Goal: Transaction & Acquisition: Book appointment/travel/reservation

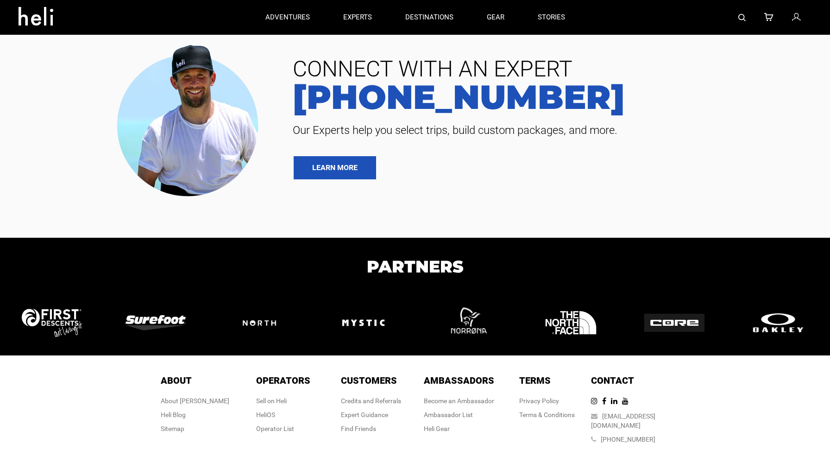
type input "Bike"
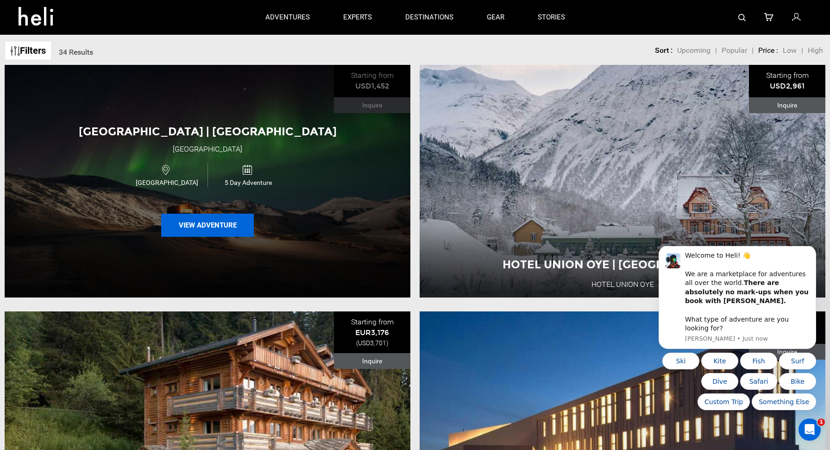
click at [235, 220] on button "View Adventure" at bounding box center [207, 225] width 93 height 23
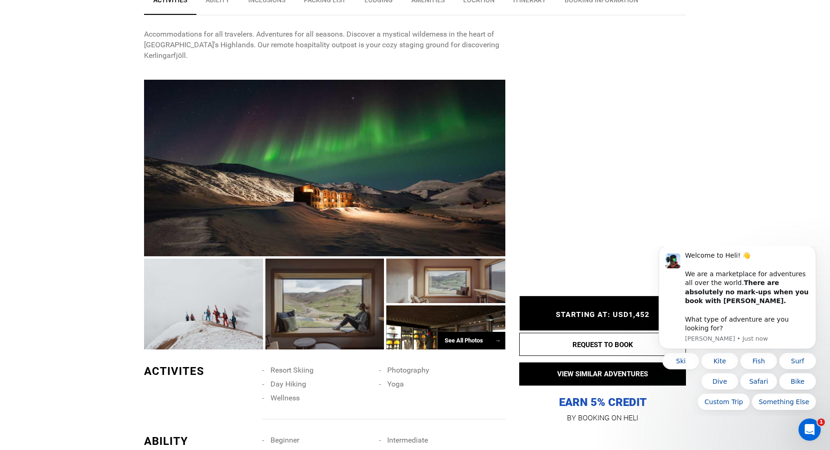
scroll to position [399, 0]
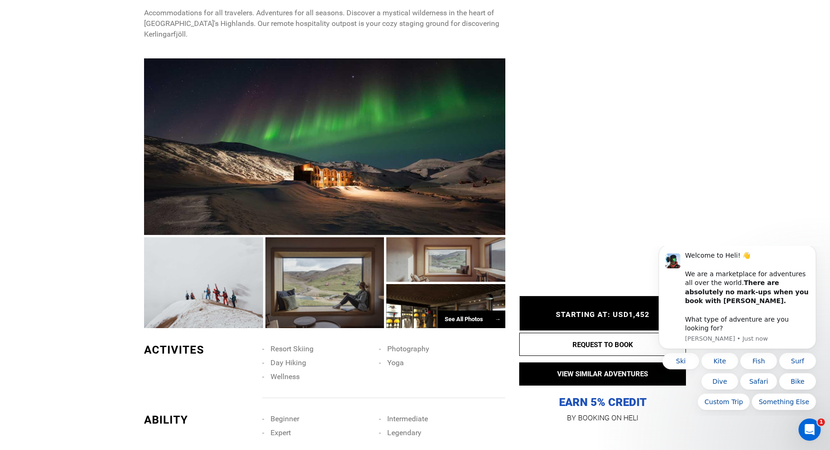
click at [472, 310] on div "See All Photos →" at bounding box center [472, 319] width 68 height 18
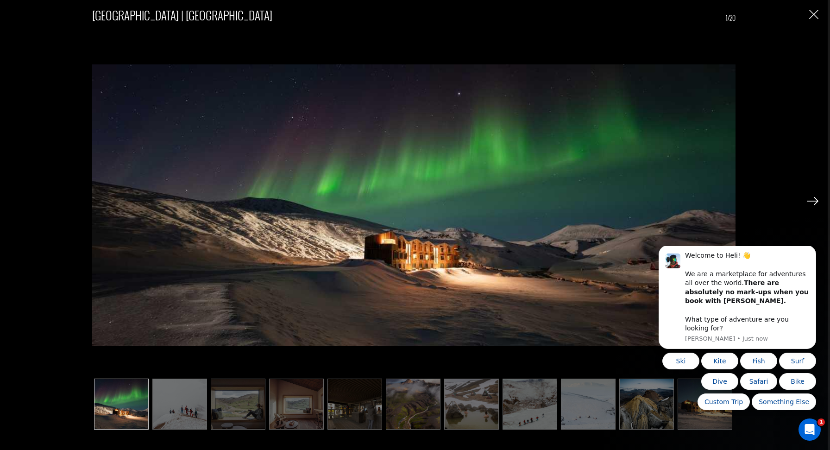
click at [190, 413] on img at bounding box center [179, 404] width 55 height 51
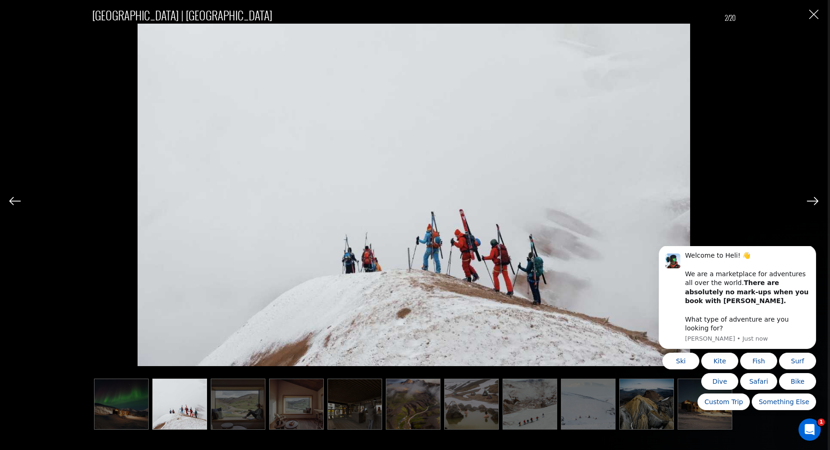
click at [249, 409] on img at bounding box center [238, 404] width 55 height 51
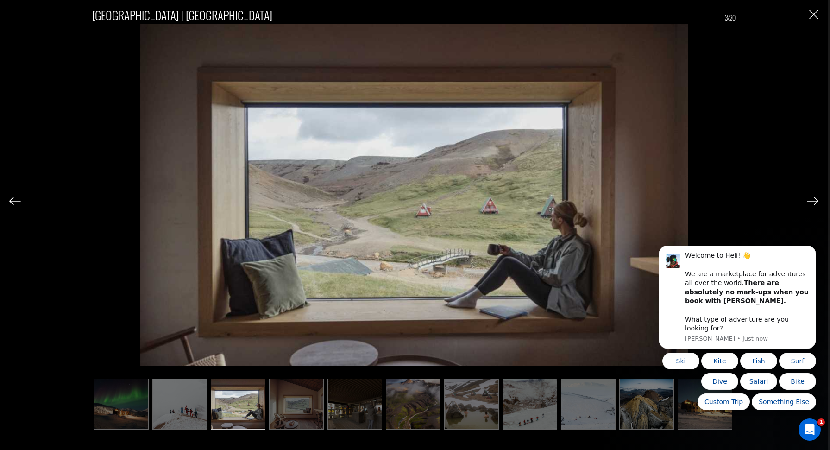
click at [290, 411] on img at bounding box center [296, 404] width 55 height 51
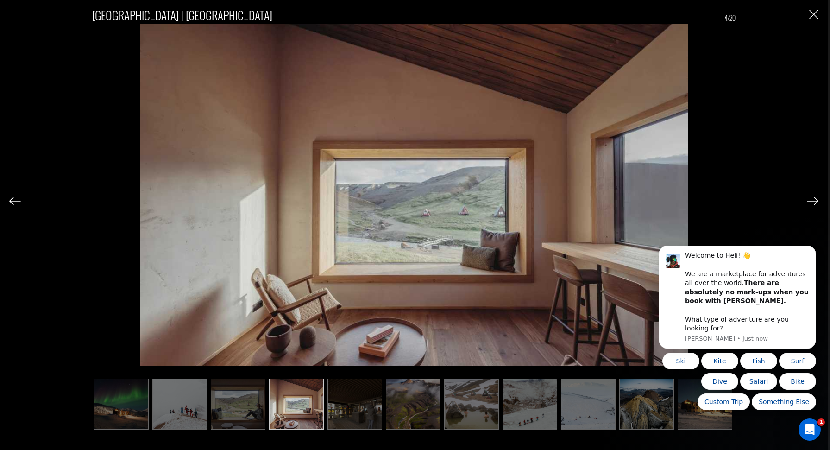
click at [346, 411] on img at bounding box center [355, 404] width 55 height 51
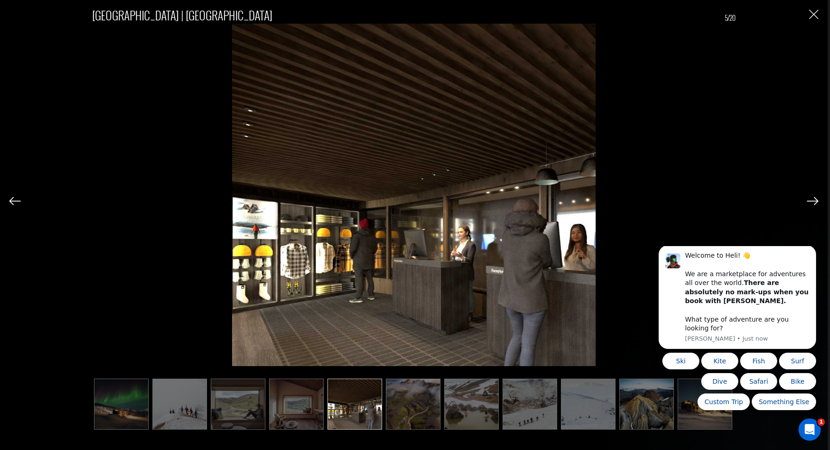
click at [392, 411] on img at bounding box center [413, 404] width 55 height 51
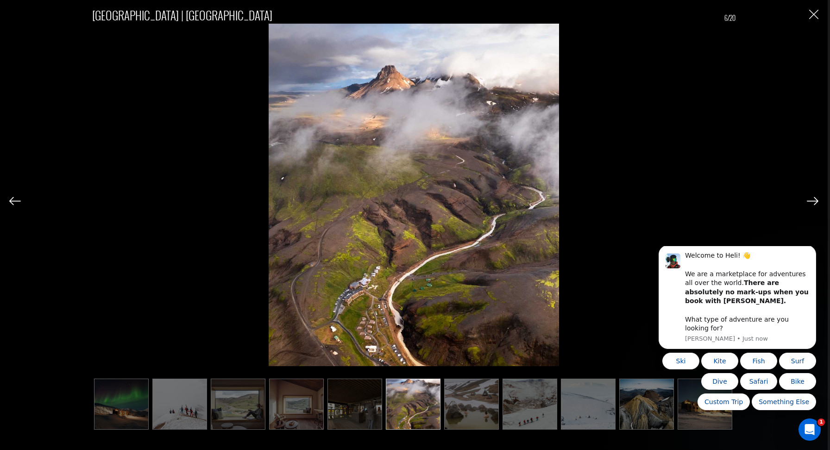
click at [467, 406] on img at bounding box center [471, 404] width 55 height 51
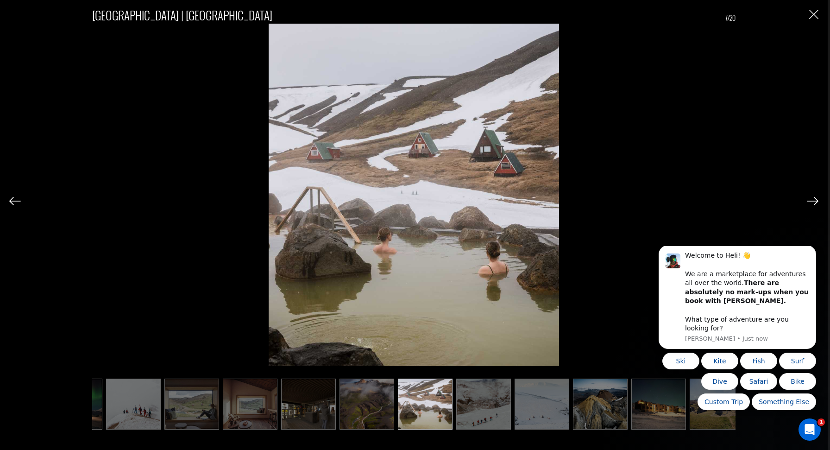
click at [472, 408] on img at bounding box center [483, 404] width 55 height 51
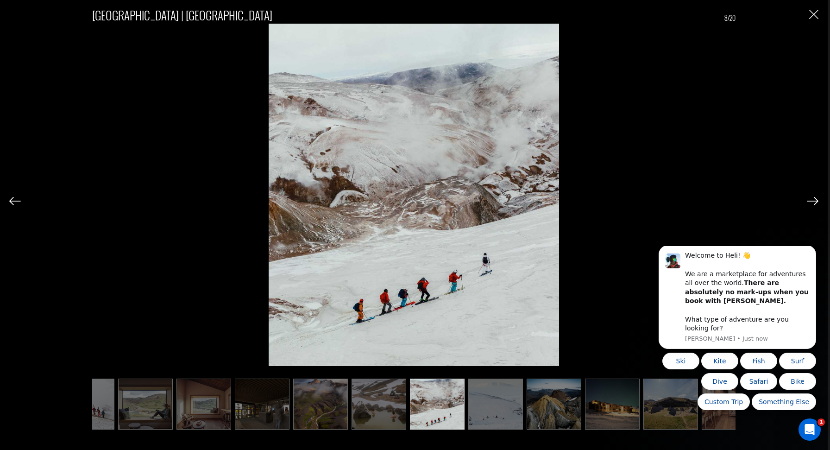
click at [491, 409] on img at bounding box center [496, 404] width 55 height 51
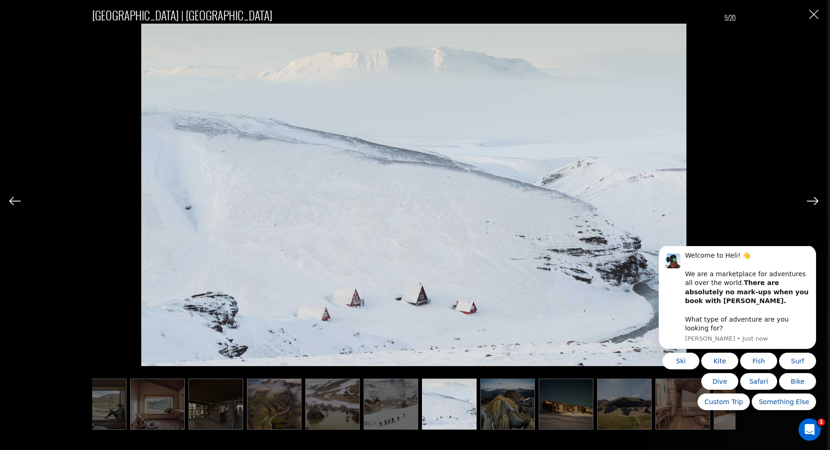
click at [511, 410] on img at bounding box center [508, 404] width 55 height 51
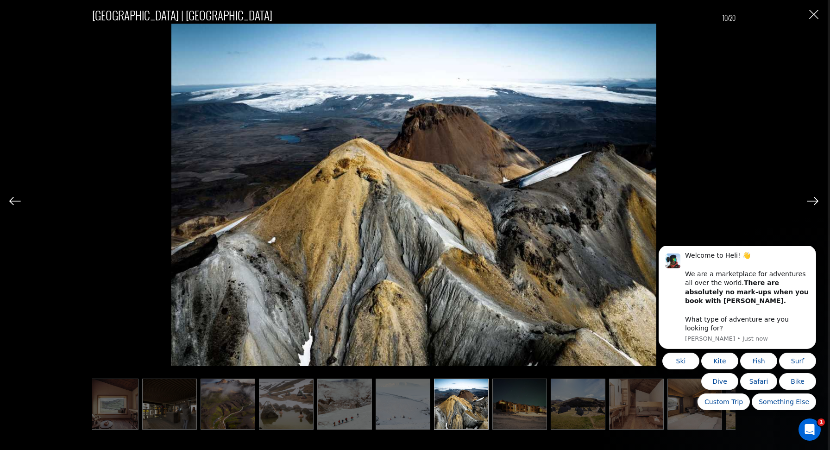
click at [523, 410] on img at bounding box center [520, 404] width 55 height 51
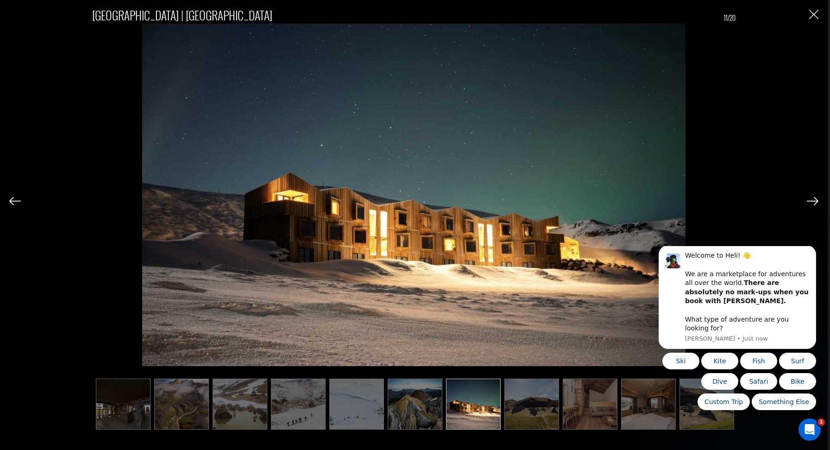
click at [551, 411] on img at bounding box center [532, 404] width 55 height 51
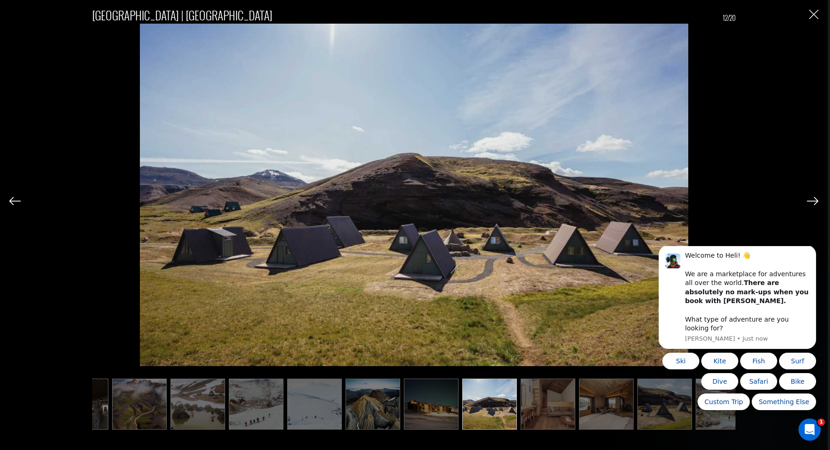
scroll to position [0, 278]
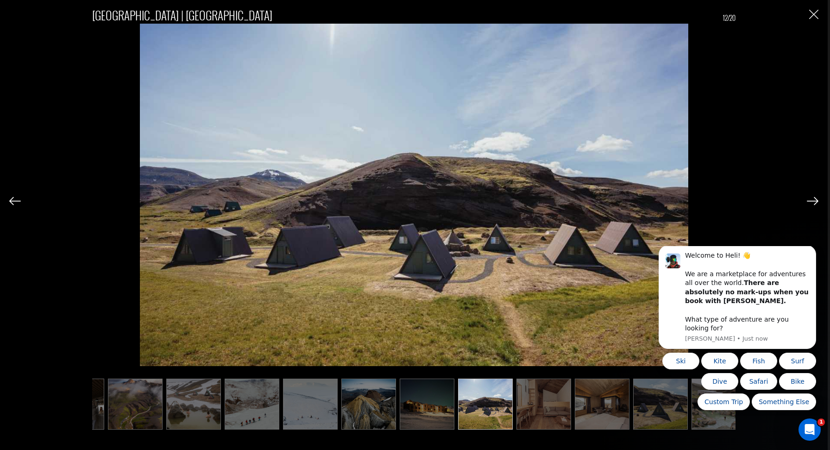
click at [657, 412] on body "Welcome to Heli! 👋 We are a marketplace for adventures all over the world. Ther…" at bounding box center [738, 331] width 178 height 162
click at [692, 415] on html "Welcome to Heli! 👋 We are a marketplace for adventures all over the world. Ther…" at bounding box center [737, 331] width 185 height 170
click at [814, 12] on img "Close" at bounding box center [814, 14] width 9 height 9
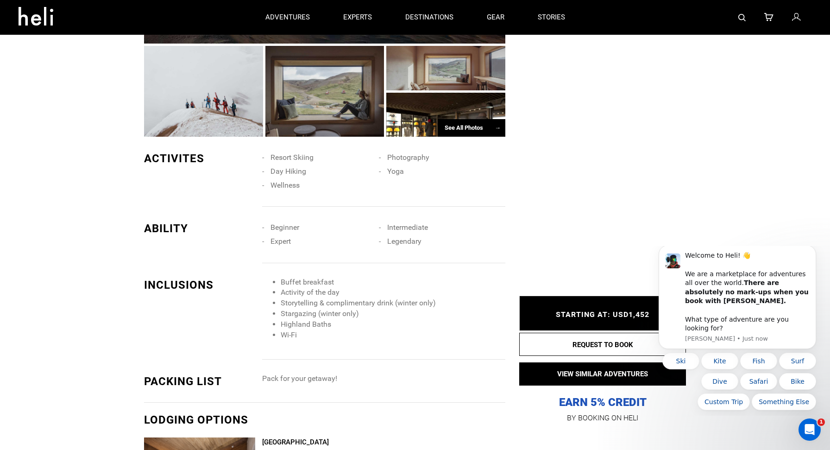
scroll to position [0, 0]
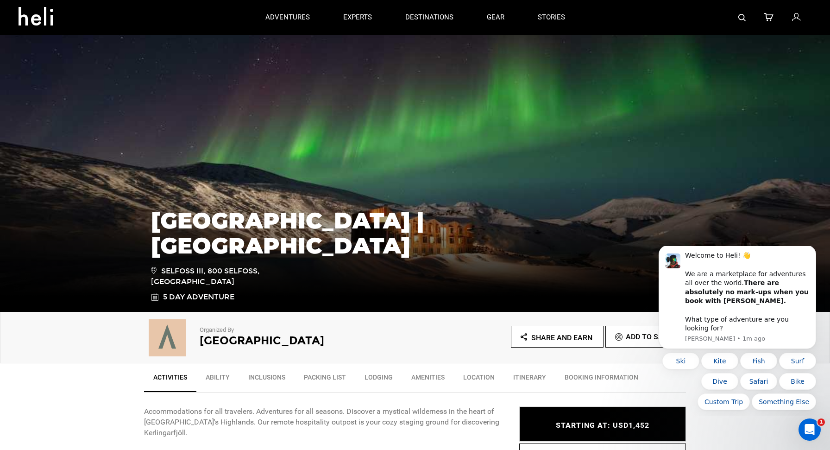
type input "Bike"
